Goal: Task Accomplishment & Management: Use online tool/utility

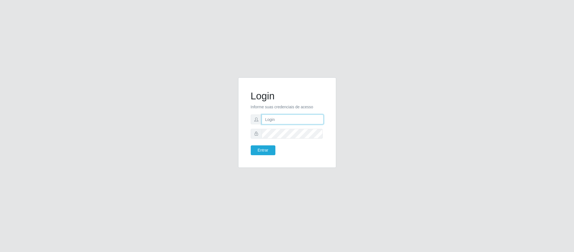
click at [277, 118] on input "text" at bounding box center [293, 119] width 62 height 10
type input "[EMAIL_ADDRESS][DOMAIN_NAME]"
click at [251, 145] on button "Entrar" at bounding box center [263, 150] width 25 height 10
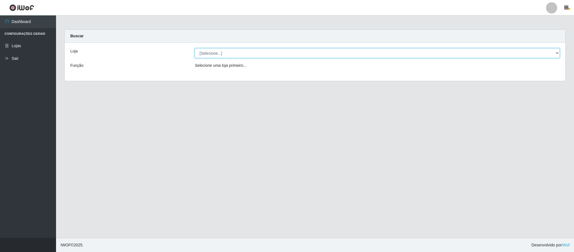
click at [235, 55] on select "[Selecione...] Queiroz Atacadão - Coophab" at bounding box center [377, 53] width 365 height 10
select select "463"
click at [195, 48] on select "[Selecione...] Queiroz Atacadão - Coophab" at bounding box center [377, 53] width 365 height 10
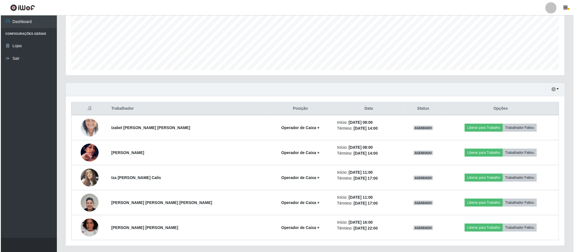
scroll to position [131, 0]
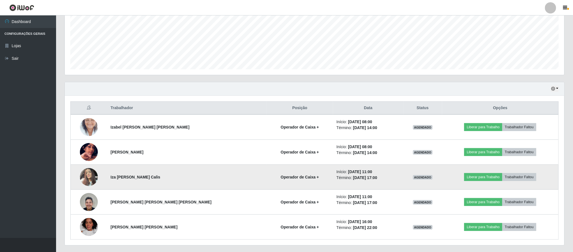
click at [90, 175] on img at bounding box center [89, 177] width 18 height 24
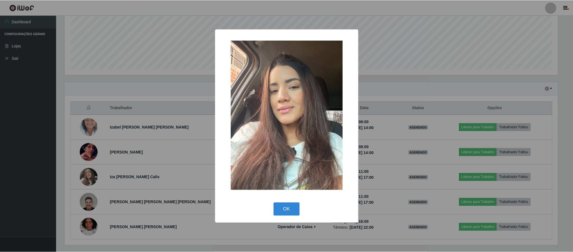
scroll to position [117, 494]
click at [290, 206] on button "OK" at bounding box center [287, 208] width 26 height 13
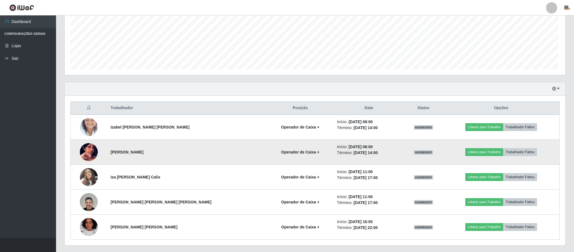
scroll to position [117, 499]
click at [93, 152] on img at bounding box center [89, 152] width 18 height 32
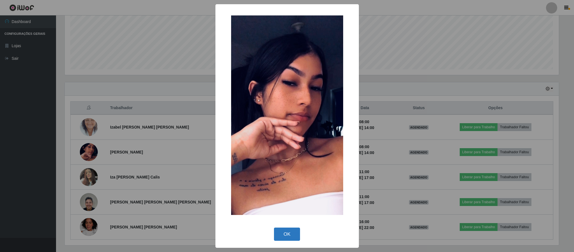
click at [290, 232] on button "OK" at bounding box center [287, 233] width 26 height 13
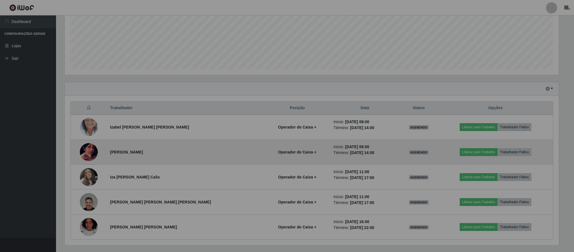
scroll to position [117, 499]
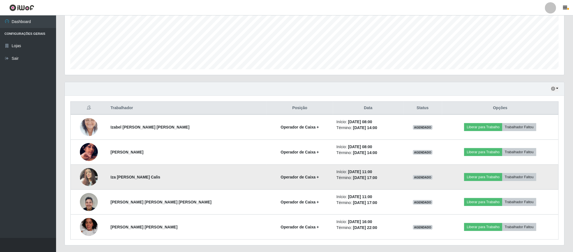
click at [89, 175] on img at bounding box center [89, 177] width 18 height 24
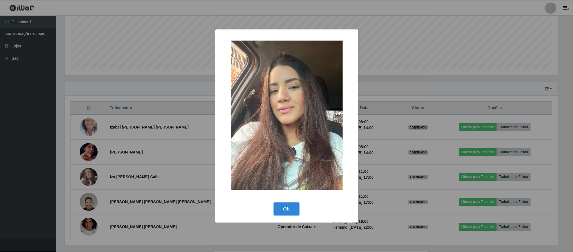
scroll to position [117, 494]
click at [281, 209] on button "OK" at bounding box center [287, 208] width 26 height 13
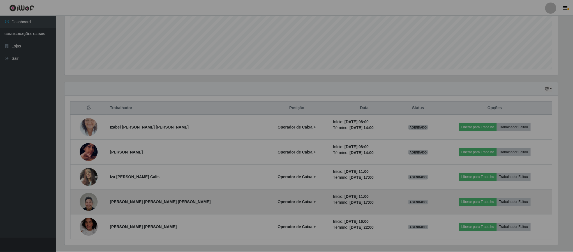
scroll to position [117, 499]
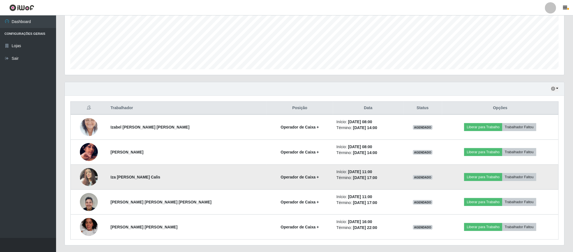
click at [97, 177] on img at bounding box center [89, 177] width 18 height 24
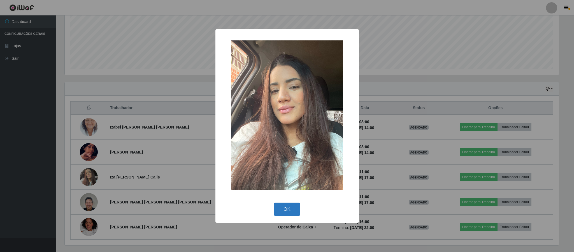
click at [287, 207] on button "OK" at bounding box center [287, 208] width 26 height 13
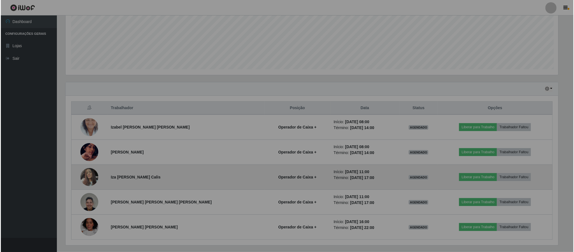
scroll to position [117, 499]
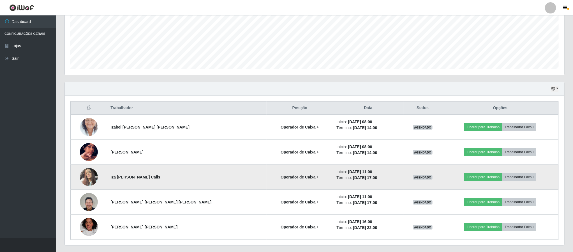
click at [93, 177] on img at bounding box center [89, 177] width 18 height 24
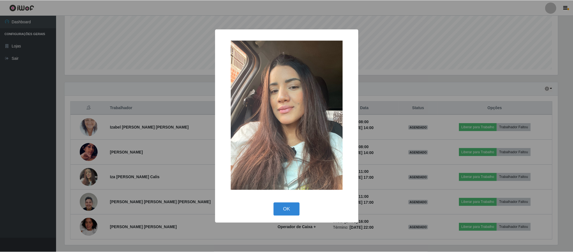
scroll to position [117, 494]
click at [288, 204] on button "OK" at bounding box center [287, 208] width 26 height 13
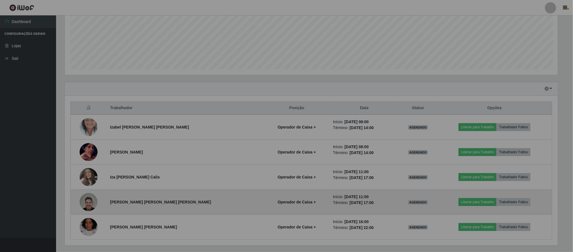
scroll to position [117, 499]
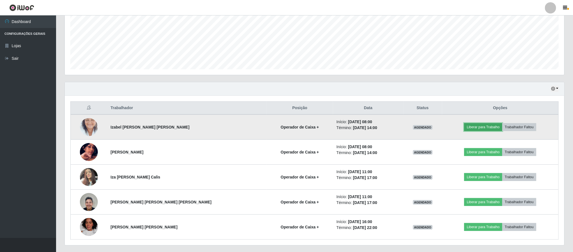
click at [478, 125] on button "Liberar para Trabalho" at bounding box center [483, 127] width 38 height 8
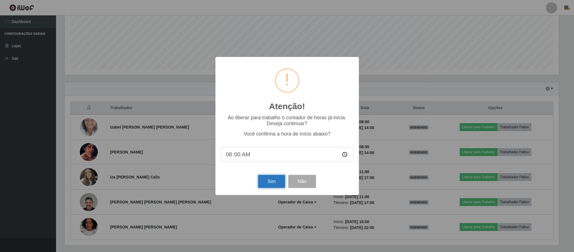
click at [263, 184] on button "Sim" at bounding box center [271, 181] width 27 height 13
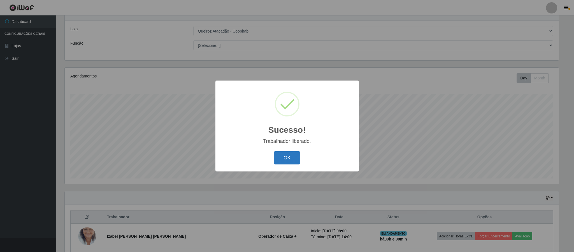
click at [288, 158] on button "OK" at bounding box center [287, 157] width 26 height 13
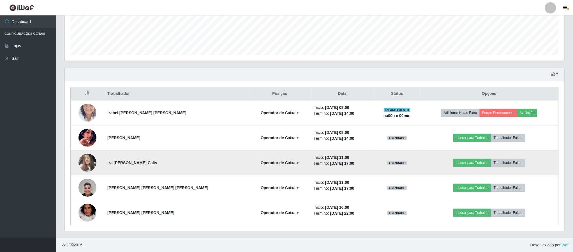
scroll to position [147, 0]
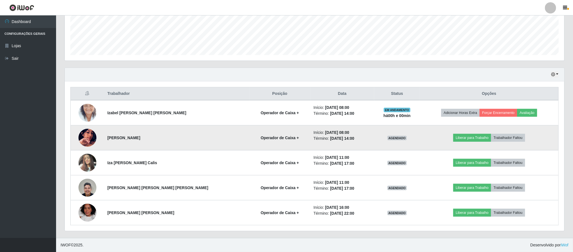
click at [90, 138] on img at bounding box center [87, 138] width 18 height 32
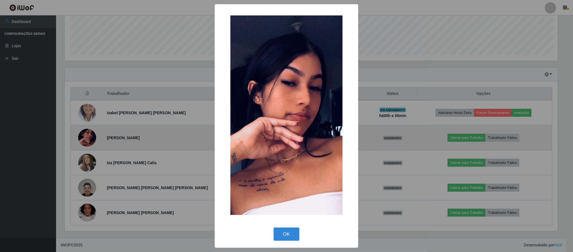
scroll to position [117, 494]
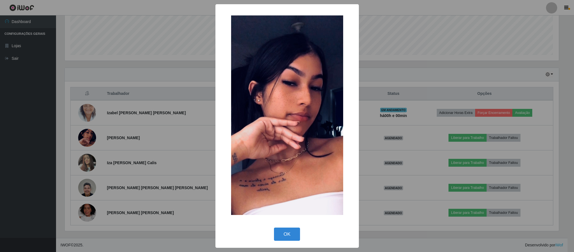
click at [72, 173] on div "× OK Cancel" at bounding box center [287, 126] width 574 height 252
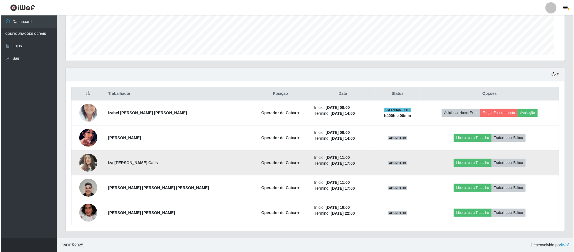
scroll to position [117, 499]
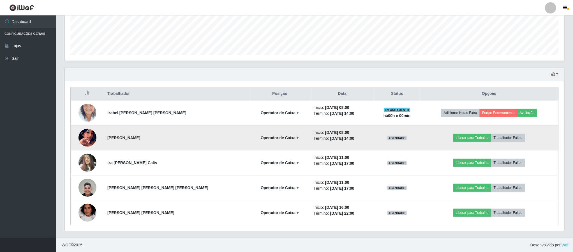
click at [84, 137] on img at bounding box center [87, 138] width 18 height 32
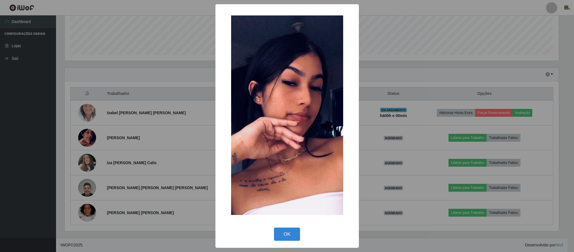
click at [101, 129] on div "× OK Cancel" at bounding box center [287, 126] width 574 height 252
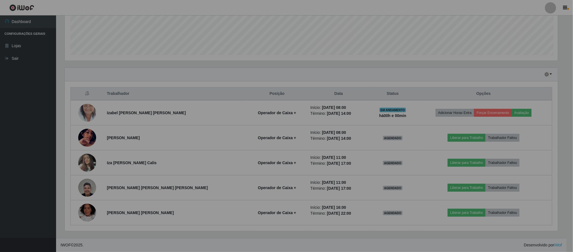
scroll to position [117, 499]
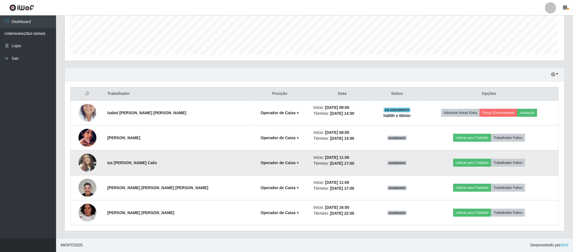
click at [89, 159] on img at bounding box center [87, 163] width 18 height 24
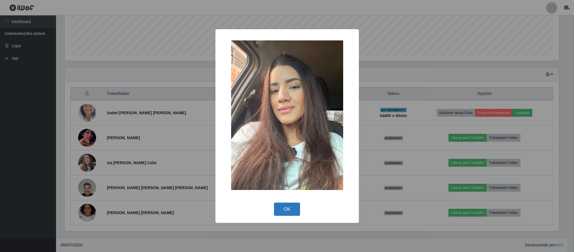
click at [279, 211] on button "OK" at bounding box center [287, 208] width 26 height 13
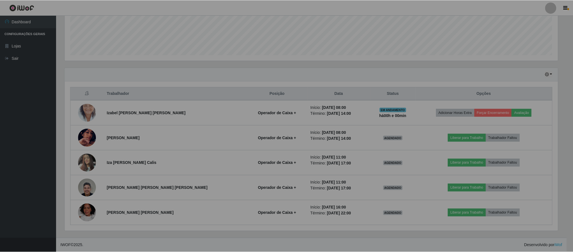
scroll to position [117, 499]
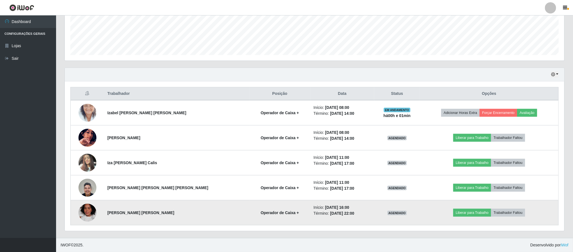
click at [90, 214] on img at bounding box center [87, 212] width 18 height 22
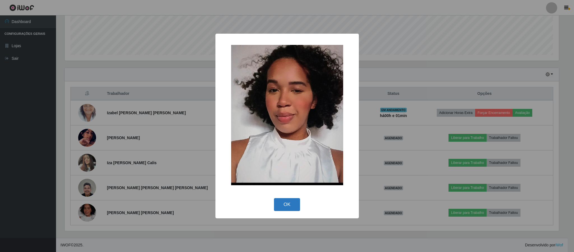
click at [281, 203] on button "OK" at bounding box center [287, 204] width 26 height 13
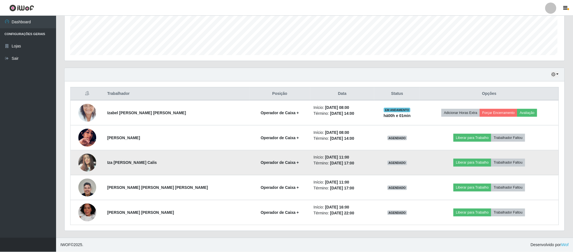
scroll to position [117, 499]
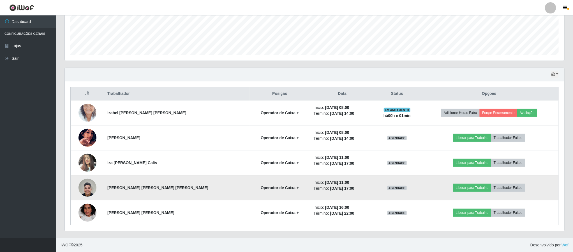
click at [92, 188] on img at bounding box center [87, 187] width 18 height 24
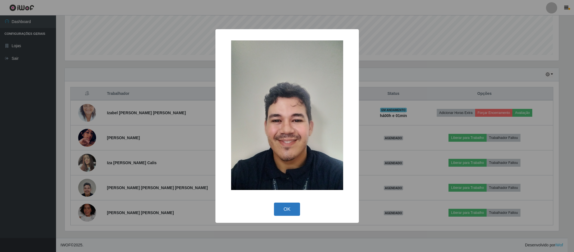
click at [279, 204] on button "OK" at bounding box center [287, 208] width 26 height 13
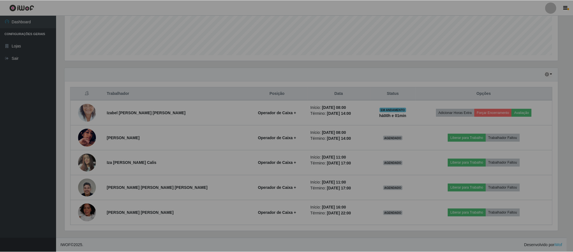
scroll to position [117, 499]
